Goal: Navigation & Orientation: Go to known website

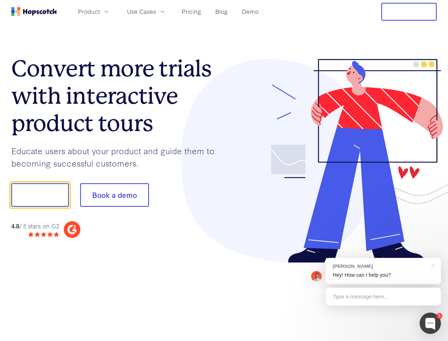
click at [224, 170] on div at bounding box center [330, 161] width 213 height 204
click at [100, 11] on span "Product" at bounding box center [89, 11] width 22 height 9
click at [156, 11] on span "Use Cases" at bounding box center [141, 11] width 29 height 9
click at [409, 12] on button "Free Trial" at bounding box center [409, 12] width 55 height 18
click at [40, 195] on button "Show me!" at bounding box center [40, 194] width 58 height 23
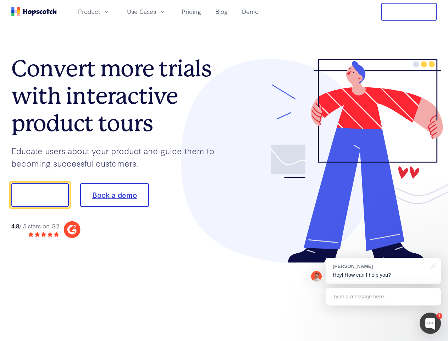
click at [114, 195] on button "Book a demo" at bounding box center [114, 194] width 69 height 23
click at [431, 323] on div at bounding box center [430, 322] width 21 height 21
click at [383, 271] on div "[PERSON_NAME] Hey! How can I help you?" at bounding box center [383, 271] width 115 height 26
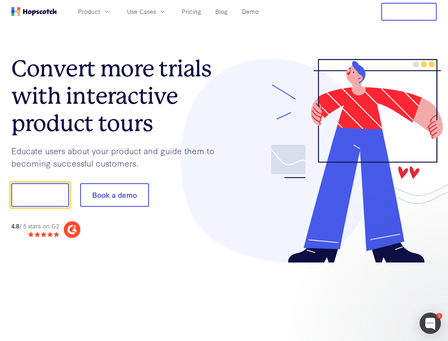
click at [432, 265] on div at bounding box center [374, 194] width 133 height 237
click at [383, 296] on div at bounding box center [374, 242] width 133 height 142
